Goal: Navigation & Orientation: Find specific page/section

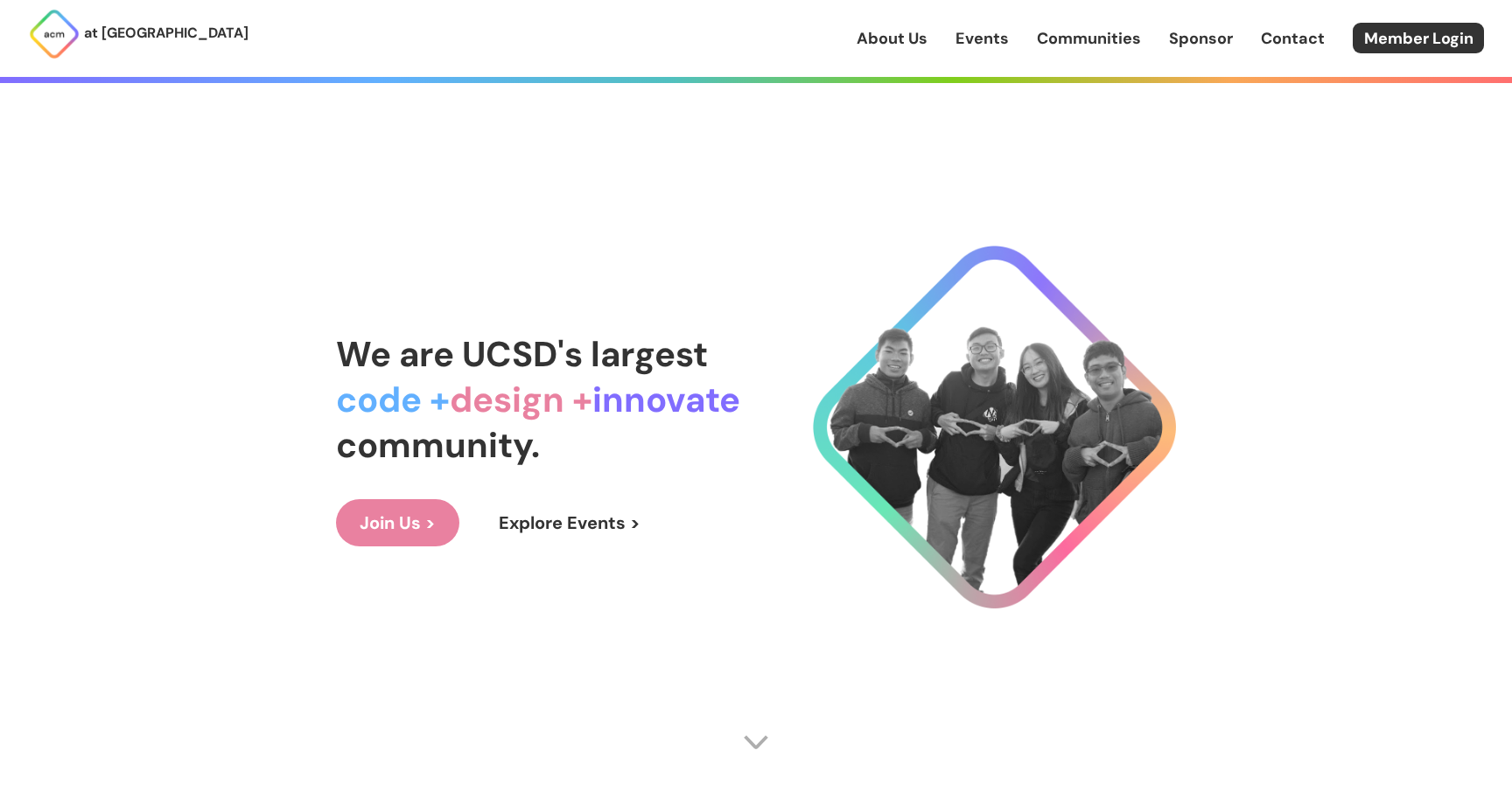
click at [877, 42] on link "About Us" at bounding box center [892, 39] width 71 height 23
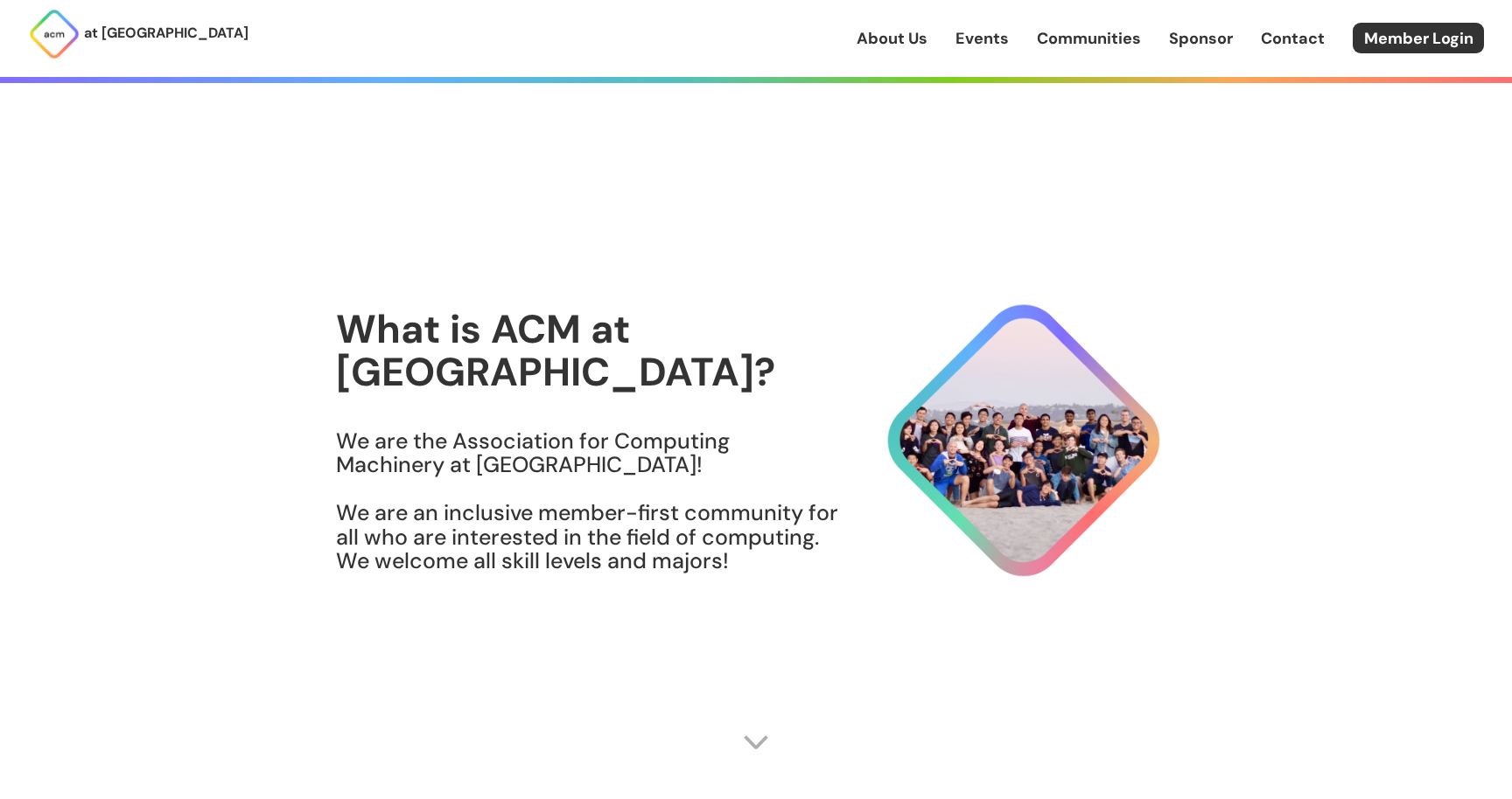
click at [983, 54] on div "at [GEOGRAPHIC_DATA] About Us Events Communities Sponsor Contact Member Login" at bounding box center [756, 39] width 1512 height 77
click at [1086, 42] on link "Communities" at bounding box center [1089, 39] width 104 height 23
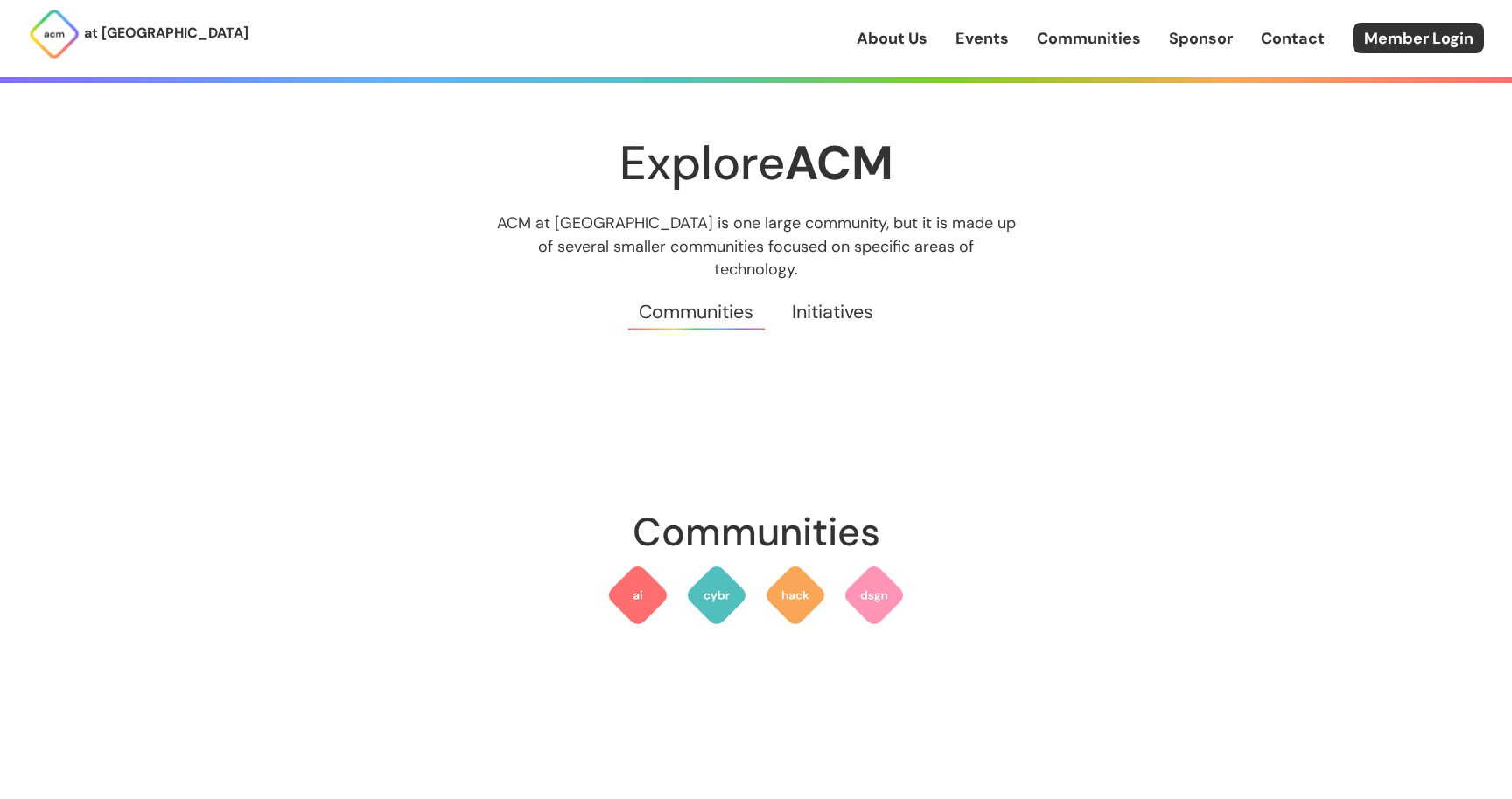
click at [1242, 38] on div "About Us Events Communities Sponsor Contact Member Login" at bounding box center [1184, 38] width 655 height 30
click at [1402, 45] on link "Member Login" at bounding box center [1418, 38] width 131 height 30
